Goal: Task Accomplishment & Management: Use online tool/utility

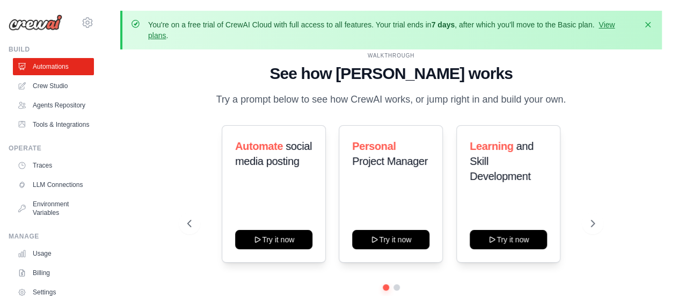
scroll to position [50, 0]
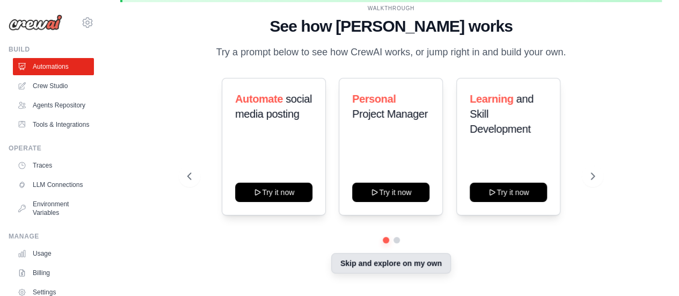
click at [428, 268] on button "Skip and explore on my own" at bounding box center [391, 263] width 120 height 20
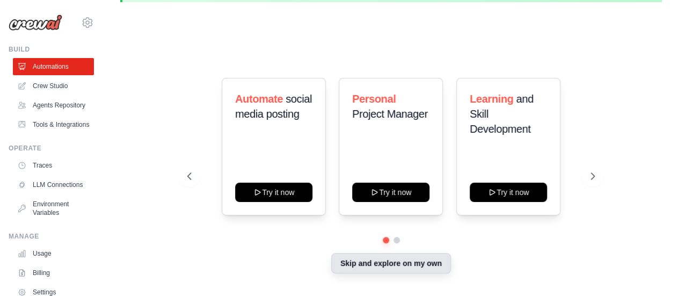
scroll to position [47, 0]
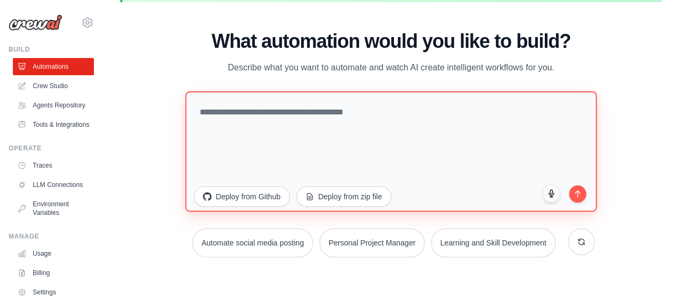
drag, startPoint x: 391, startPoint y: 105, endPoint x: 393, endPoint y: 95, distance: 9.9
click at [391, 100] on textarea at bounding box center [391, 151] width 412 height 120
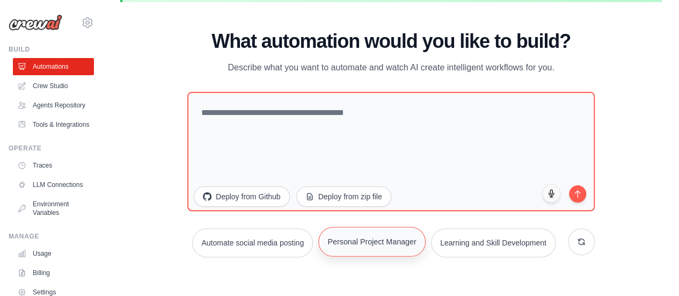
click at [426, 232] on button "Personal Project Manager" at bounding box center [371, 241] width 107 height 30
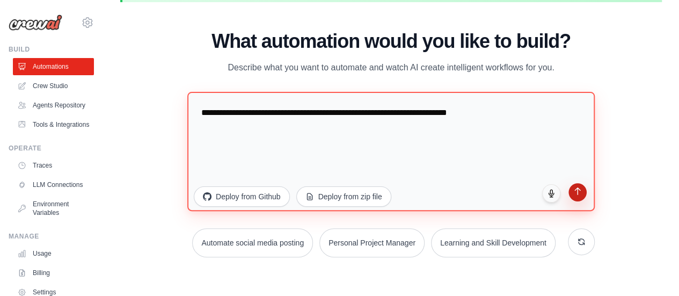
type textarea "**********"
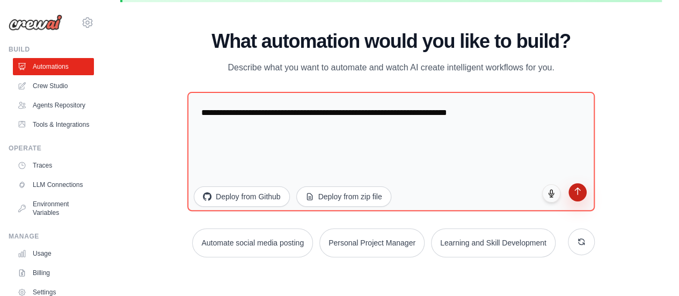
click at [585, 183] on button "submit" at bounding box center [577, 192] width 18 height 18
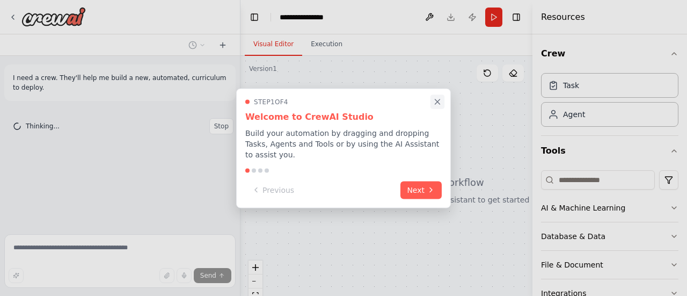
click at [434, 106] on icon "Close walkthrough" at bounding box center [438, 102] width 10 height 10
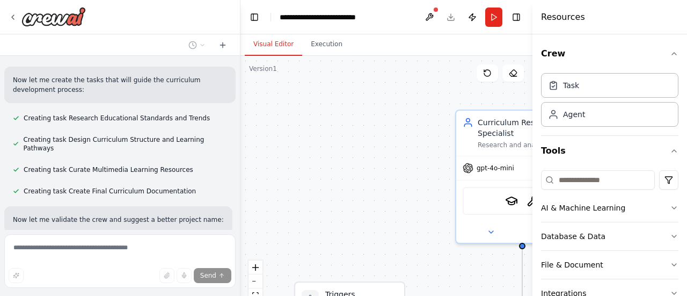
scroll to position [695, 0]
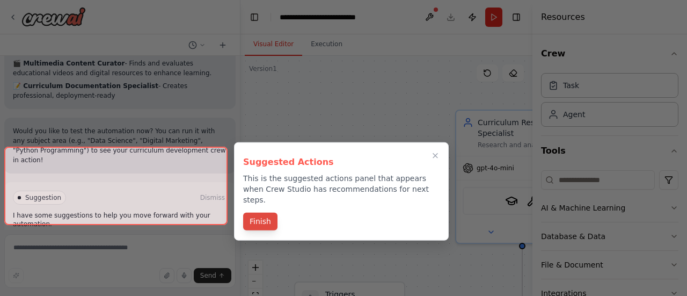
click at [264, 213] on button "Finish" at bounding box center [260, 222] width 34 height 18
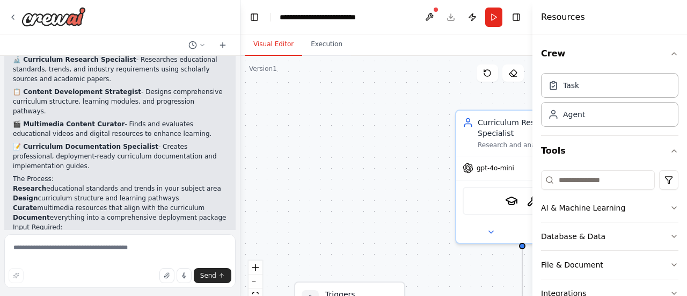
scroll to position [1091, 0]
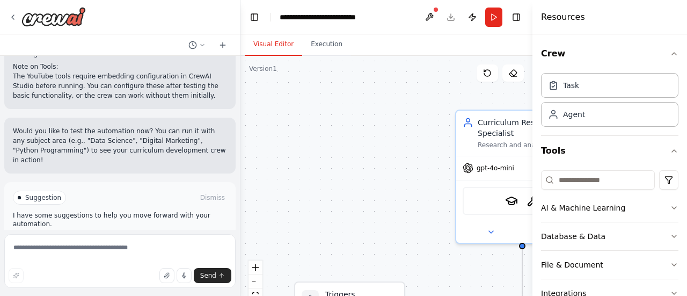
click at [167, 235] on button "Run Automation" at bounding box center [120, 243] width 214 height 17
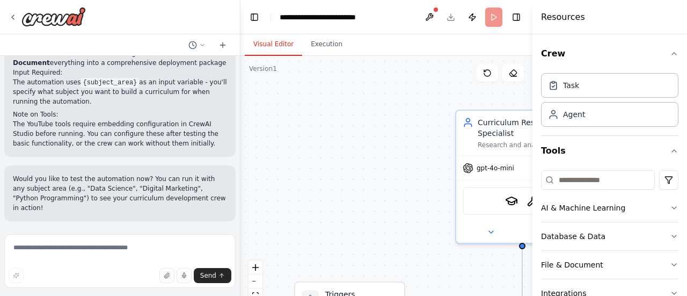
scroll to position [1005, 0]
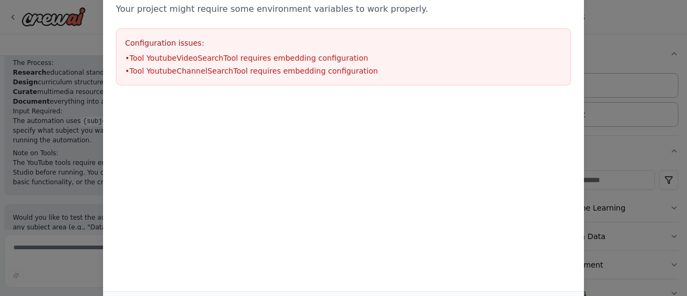
click at [608, 47] on div "Environment configuration Your project might require some environment variables…" at bounding box center [343, 148] width 687 height 296
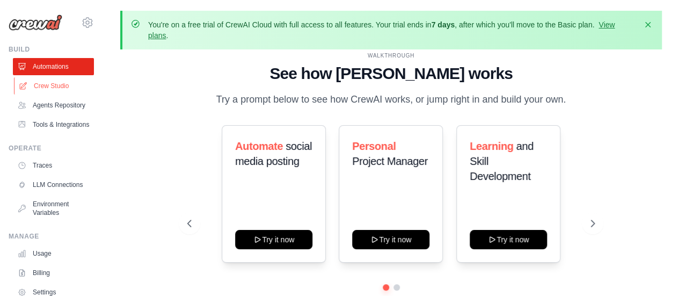
click at [55, 90] on link "Crew Studio" at bounding box center [54, 85] width 81 height 17
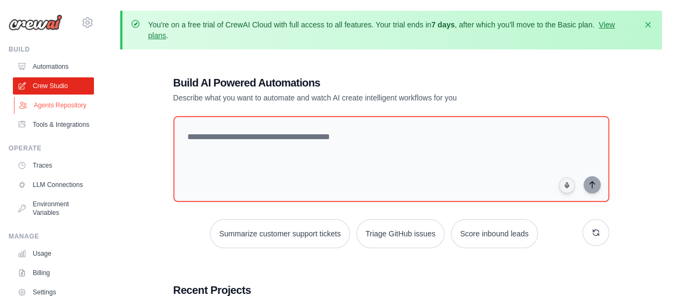
click at [60, 102] on link "Agents Repository" at bounding box center [54, 105] width 81 height 17
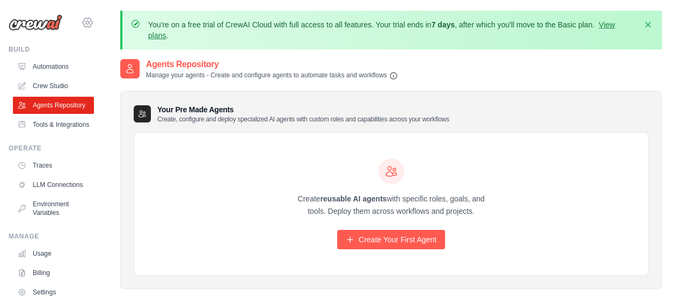
click at [86, 24] on icon at bounding box center [87, 22] width 3 height 3
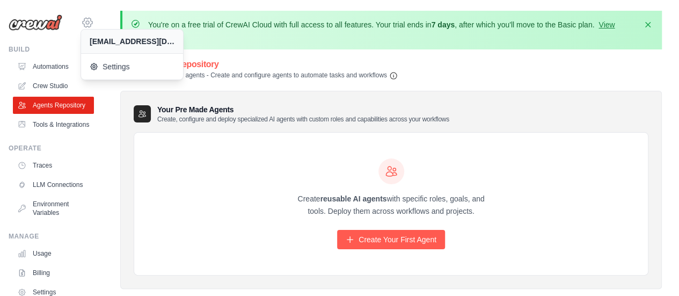
click at [81, 22] on icon at bounding box center [87, 22] width 13 height 13
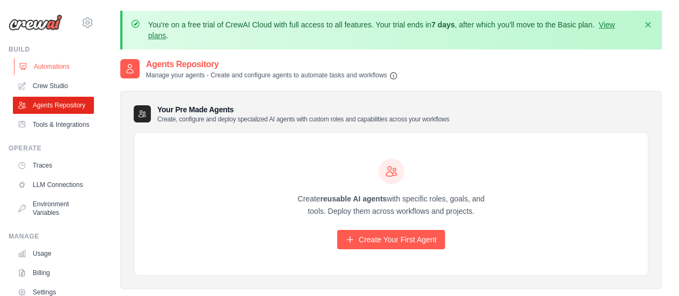
click at [60, 63] on link "Automations" at bounding box center [54, 66] width 81 height 17
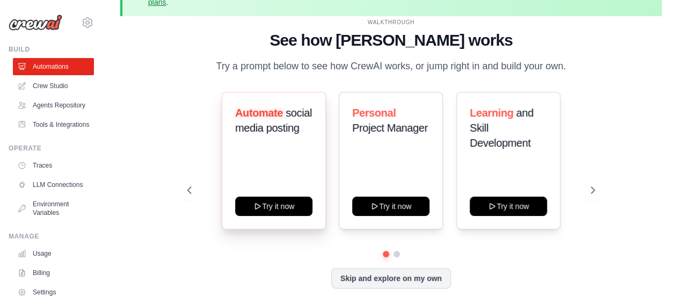
scroll to position [50, 0]
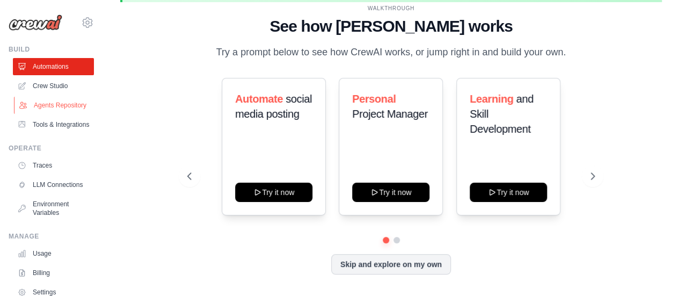
click at [56, 111] on link "Agents Repository" at bounding box center [54, 105] width 81 height 17
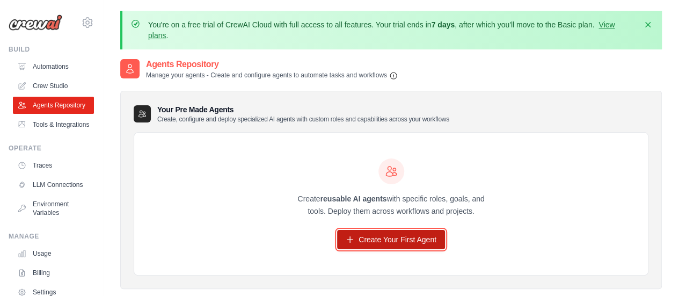
click at [367, 233] on link "Create Your First Agent" at bounding box center [391, 239] width 108 height 19
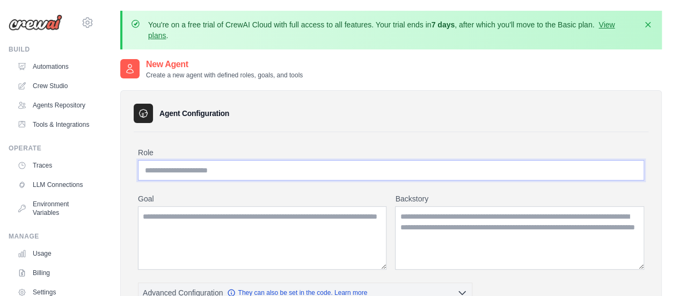
click at [257, 169] on input "Role" at bounding box center [391, 170] width 506 height 20
click at [264, 173] on input "Role" at bounding box center [391, 170] width 506 height 20
type input "**********"
click at [284, 232] on textarea "Goal" at bounding box center [262, 237] width 249 height 63
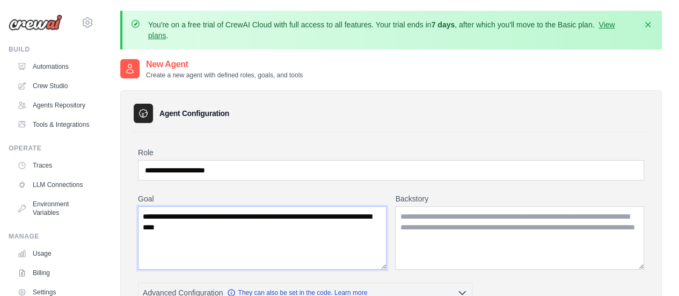
type textarea "**********"
click at [606, 240] on textarea "Backstory" at bounding box center [519, 237] width 249 height 63
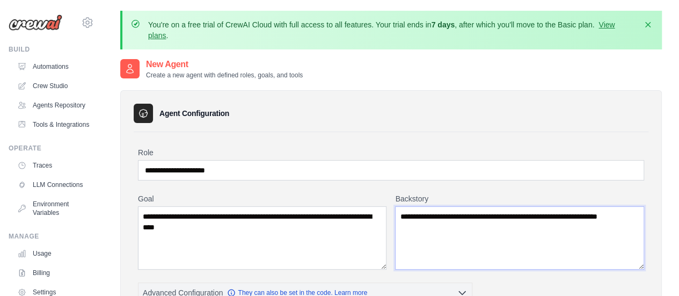
click at [480, 223] on textarea "**********" at bounding box center [519, 237] width 249 height 63
drag, startPoint x: 593, startPoint y: 215, endPoint x: 664, endPoint y: 245, distance: 77.5
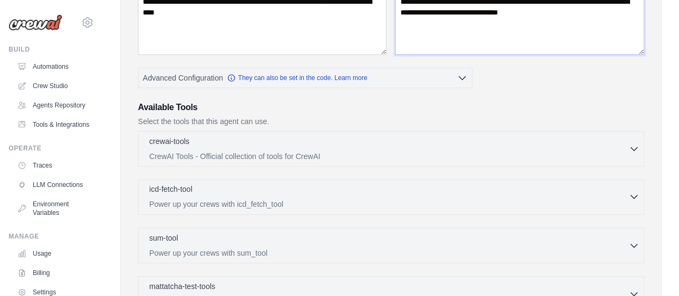
scroll to position [453, 0]
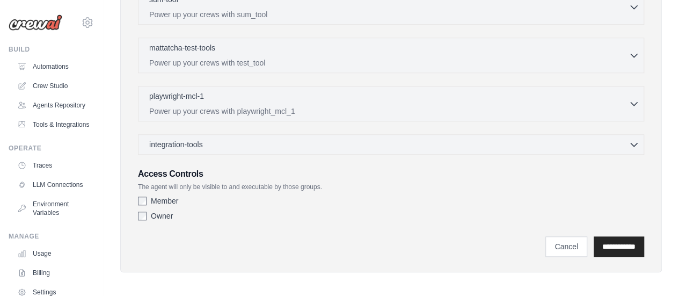
type textarea "**********"
click at [618, 242] on input "**********" at bounding box center [619, 246] width 50 height 20
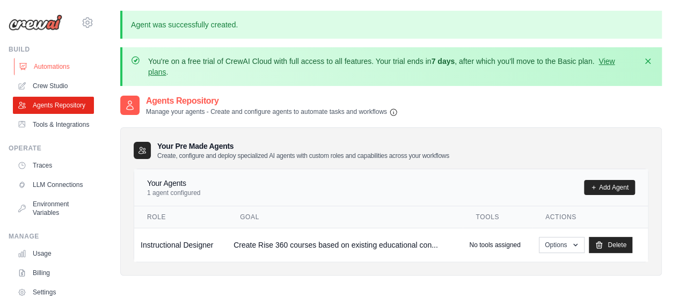
click at [74, 70] on link "Automations" at bounding box center [54, 66] width 81 height 17
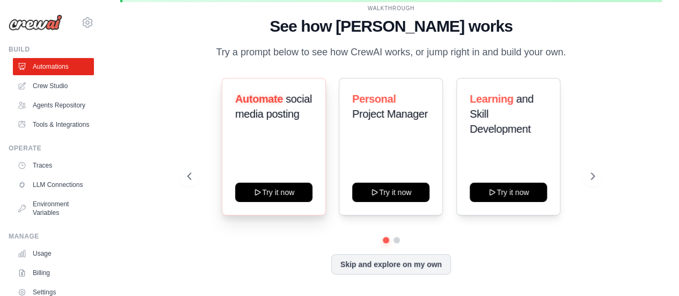
scroll to position [50, 0]
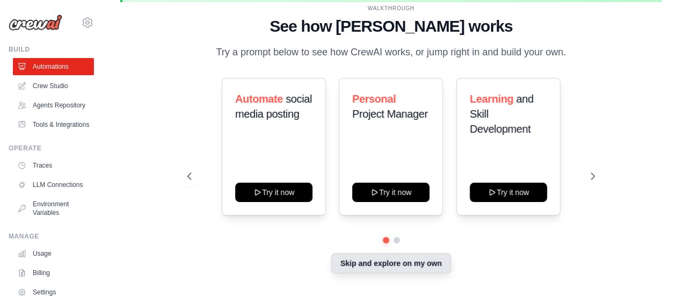
click at [422, 264] on button "Skip and explore on my own" at bounding box center [391, 263] width 120 height 20
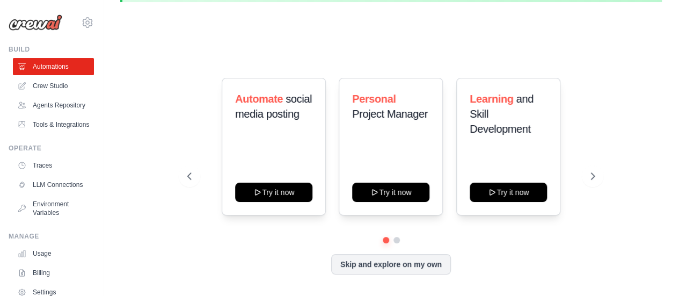
scroll to position [47, 0]
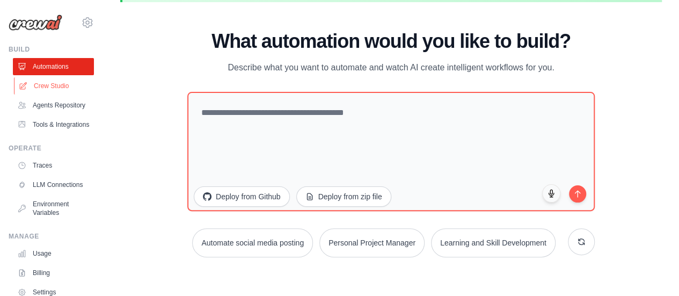
click at [67, 86] on link "Crew Studio" at bounding box center [54, 85] width 81 height 17
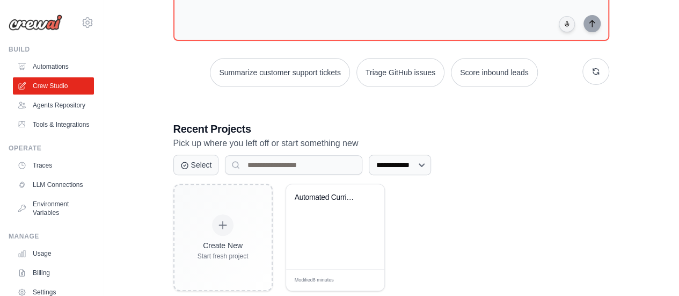
scroll to position [182, 0]
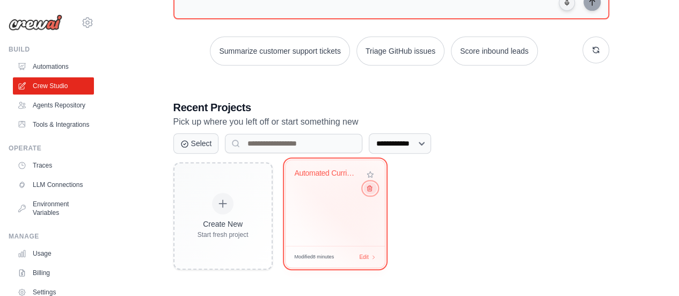
click at [371, 190] on icon at bounding box center [369, 188] width 7 height 7
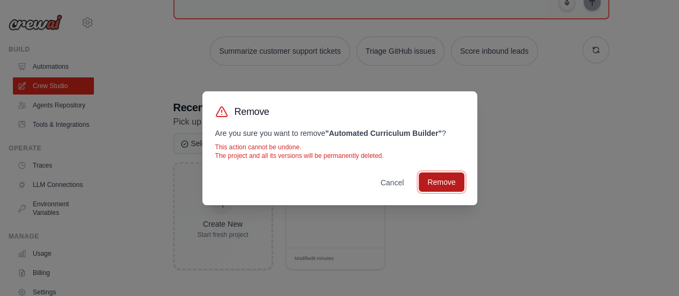
click at [445, 184] on button "Remove" at bounding box center [441, 181] width 45 height 19
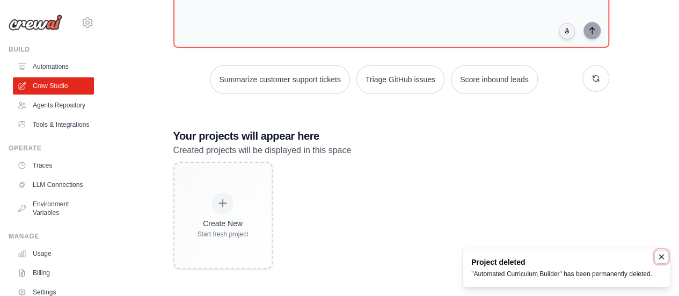
click at [663, 252] on icon "Notifications (F8)" at bounding box center [661, 256] width 9 height 9
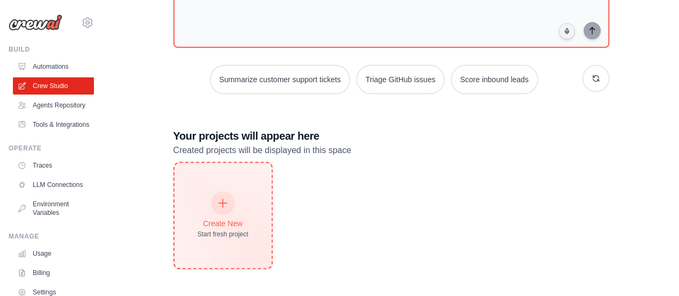
click at [222, 200] on icon at bounding box center [223, 203] width 8 height 8
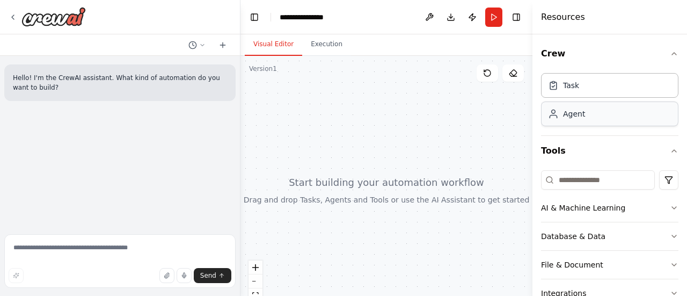
click at [588, 111] on div "Agent" at bounding box center [609, 113] width 137 height 25
click at [570, 86] on div "Task" at bounding box center [571, 84] width 16 height 11
click at [573, 113] on div "Agent" at bounding box center [574, 113] width 22 height 11
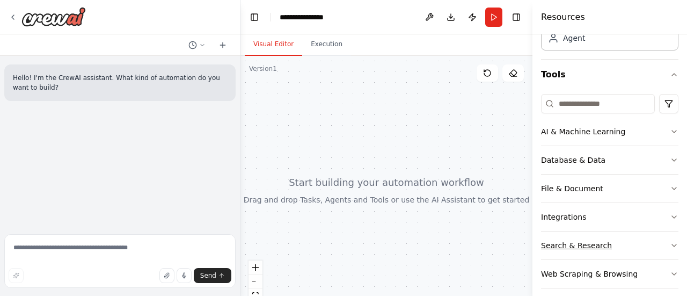
scroll to position [142, 0]
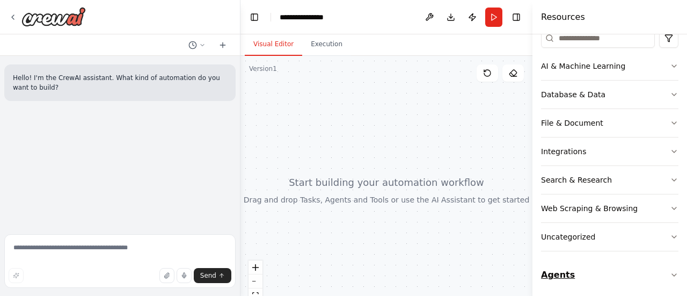
click at [670, 271] on icon "button" at bounding box center [674, 275] width 9 height 9
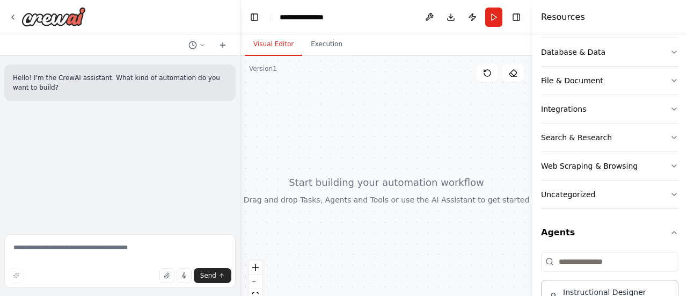
scroll to position [217, 0]
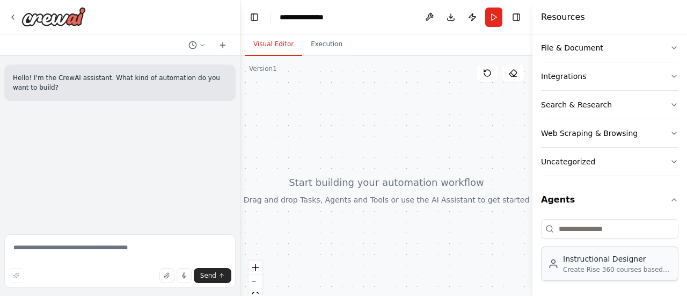
click at [620, 265] on div "Create Rise 360 courses based on existing educational content, such as PDF book…" at bounding box center [617, 269] width 108 height 9
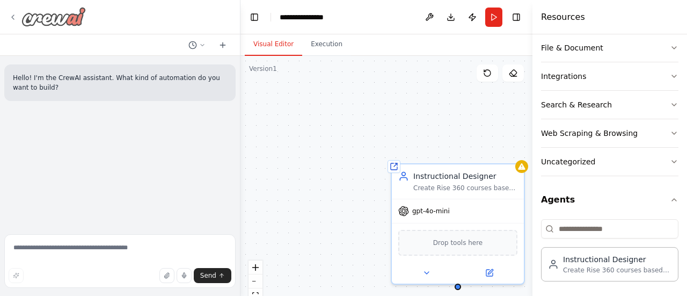
click at [15, 14] on icon at bounding box center [13, 17] width 9 height 9
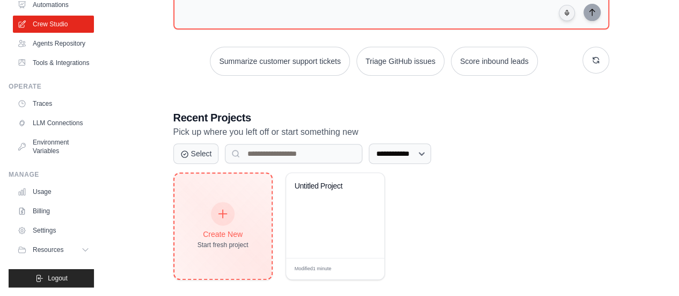
scroll to position [182, 0]
